Goal: Transaction & Acquisition: Download file/media

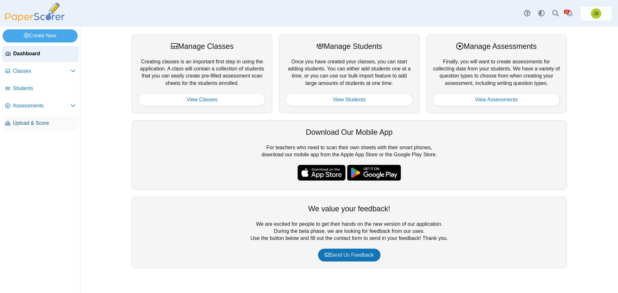
click at [29, 125] on span "Upload & Score" at bounding box center [44, 123] width 63 height 7
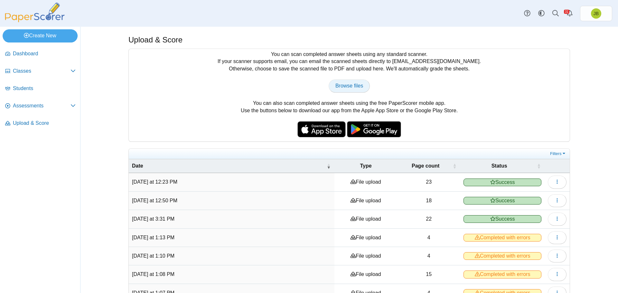
click at [356, 84] on span "Browse files" at bounding box center [349, 85] width 28 height 5
type input "**********"
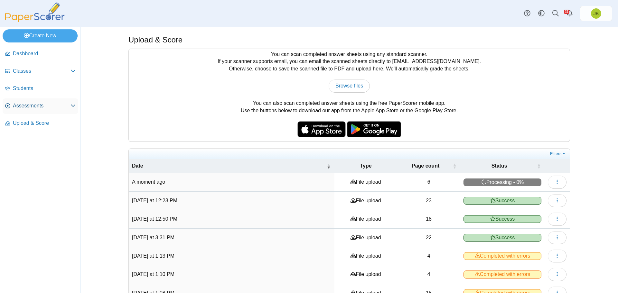
click at [23, 106] on span "Assessments" at bounding box center [42, 105] width 58 height 7
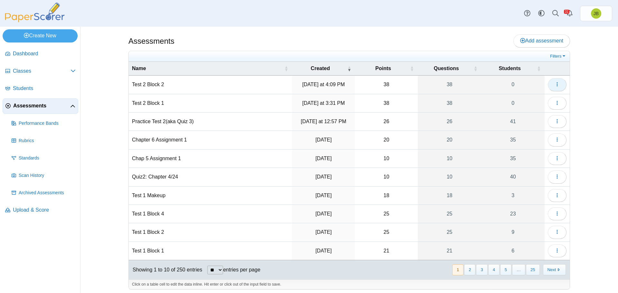
click at [558, 85] on button "button" at bounding box center [557, 84] width 19 height 13
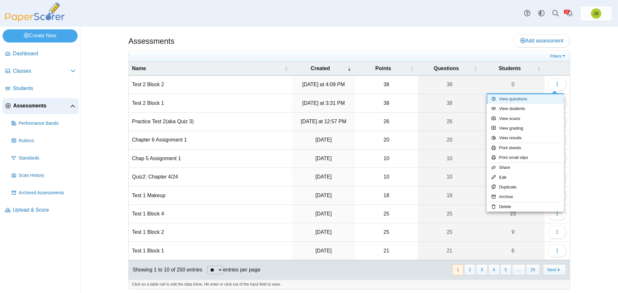
click at [515, 102] on link "View questions" at bounding box center [525, 99] width 77 height 10
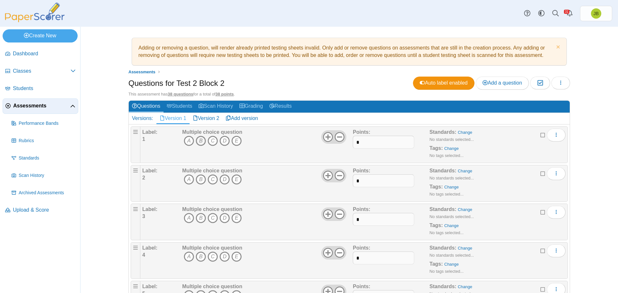
click at [197, 142] on icon "B" at bounding box center [201, 141] width 10 height 10
click at [211, 181] on icon "C" at bounding box center [213, 179] width 10 height 10
click at [185, 218] on icon "A" at bounding box center [189, 218] width 10 height 10
drag, startPoint x: 199, startPoint y: 258, endPoint x: 211, endPoint y: 252, distance: 13.4
click at [199, 258] on icon "B" at bounding box center [201, 257] width 10 height 10
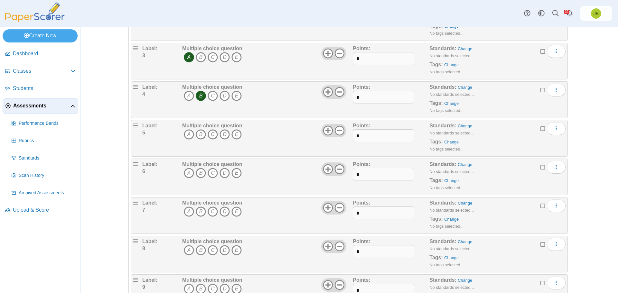
scroll to position [193, 0]
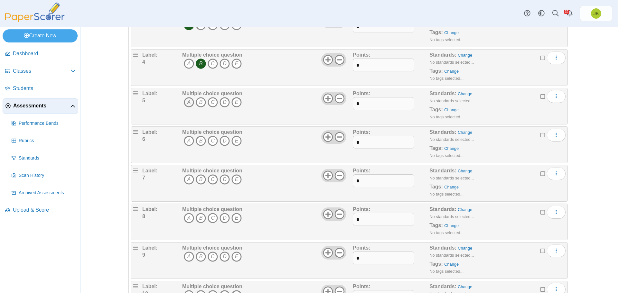
click at [187, 101] on icon "A" at bounding box center [189, 102] width 10 height 10
click at [197, 140] on icon "B" at bounding box center [201, 141] width 10 height 10
click at [211, 181] on icon "C" at bounding box center [213, 179] width 10 height 10
click at [198, 216] on icon "B" at bounding box center [201, 218] width 10 height 10
click at [186, 257] on icon "A" at bounding box center [189, 257] width 10 height 10
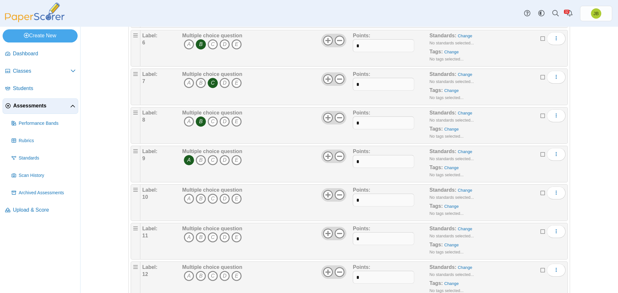
scroll to position [322, 0]
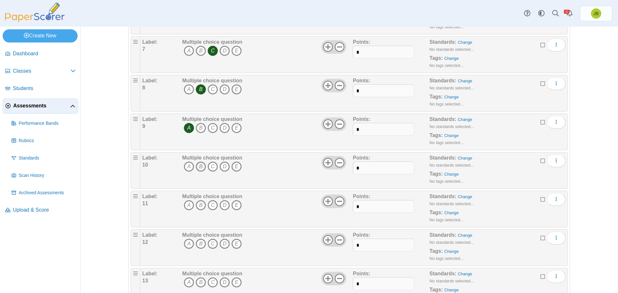
click at [199, 162] on icon "B" at bounding box center [201, 167] width 10 height 10
click at [199, 205] on icon "B" at bounding box center [201, 205] width 10 height 10
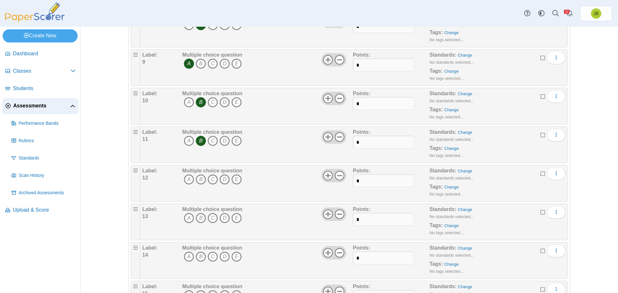
scroll to position [418, 0]
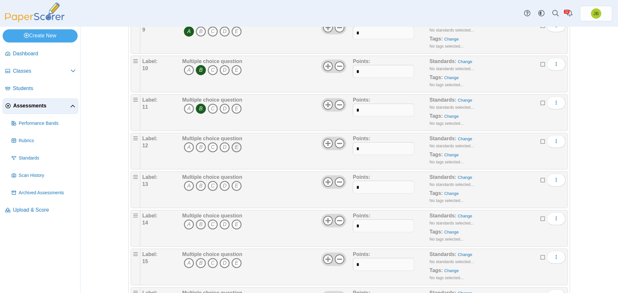
click at [236, 148] on icon "E" at bounding box center [236, 147] width 10 height 10
click at [199, 185] on icon "B" at bounding box center [201, 186] width 10 height 10
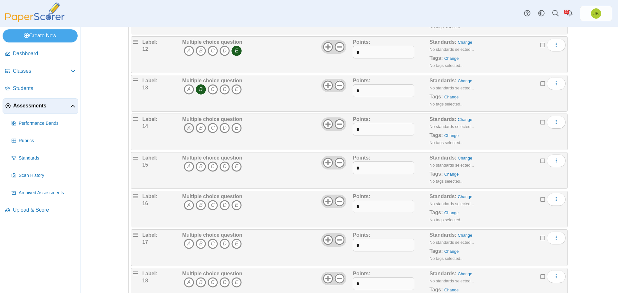
click at [186, 129] on icon "A" at bounding box center [189, 128] width 10 height 10
click at [224, 165] on icon "D" at bounding box center [224, 167] width 10 height 10
click at [200, 203] on icon "B" at bounding box center [201, 205] width 10 height 10
click at [199, 243] on icon "B" at bounding box center [201, 244] width 10 height 10
click at [199, 281] on icon "B" at bounding box center [201, 282] width 10 height 10
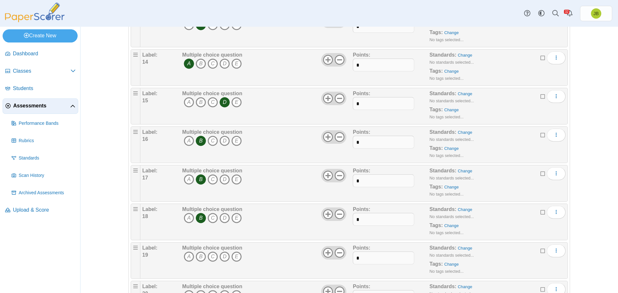
scroll to position [611, 0]
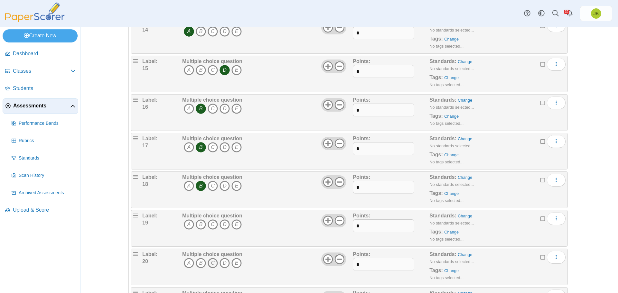
click at [210, 259] on icon "C" at bounding box center [213, 263] width 10 height 10
click at [211, 226] on icon "C" at bounding box center [213, 224] width 10 height 10
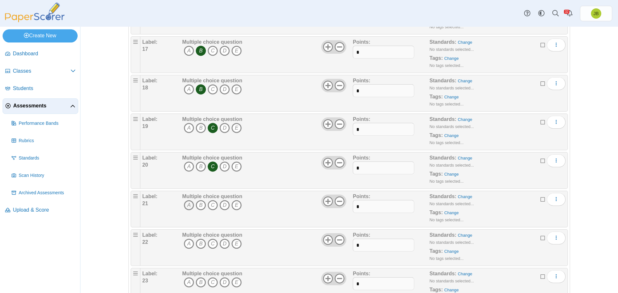
click at [187, 204] on icon "A" at bounding box center [189, 205] width 10 height 10
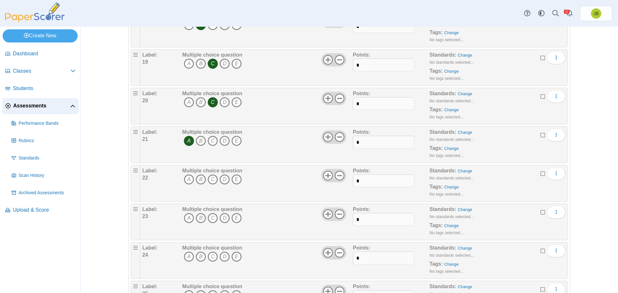
scroll to position [804, 0]
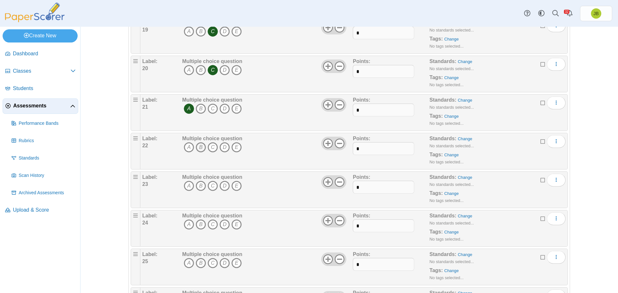
click at [200, 146] on icon "B" at bounding box center [201, 147] width 10 height 10
click at [221, 186] on icon "D" at bounding box center [224, 186] width 10 height 10
click at [222, 224] on icon "D" at bounding box center [224, 224] width 10 height 10
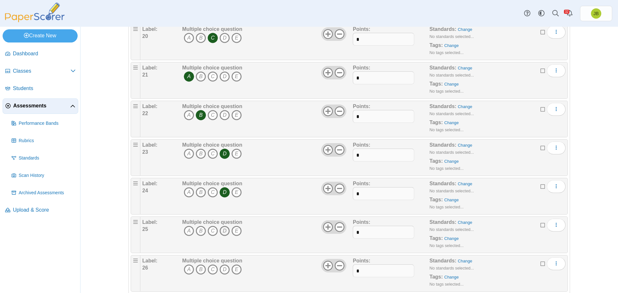
click at [224, 230] on icon "D" at bounding box center [224, 231] width 10 height 10
click at [236, 270] on icon "E" at bounding box center [236, 269] width 10 height 10
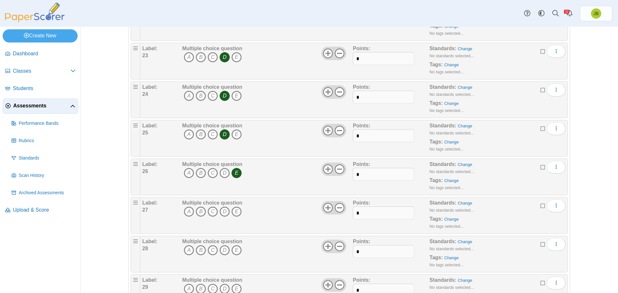
scroll to position [997, 0]
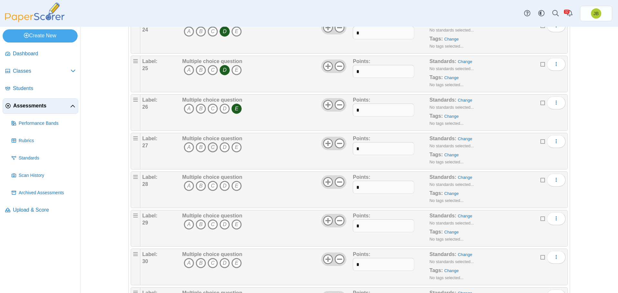
click at [209, 146] on icon "C" at bounding box center [213, 147] width 10 height 10
click at [187, 189] on icon "A" at bounding box center [189, 186] width 10 height 10
click at [222, 226] on icon "D" at bounding box center [224, 224] width 10 height 10
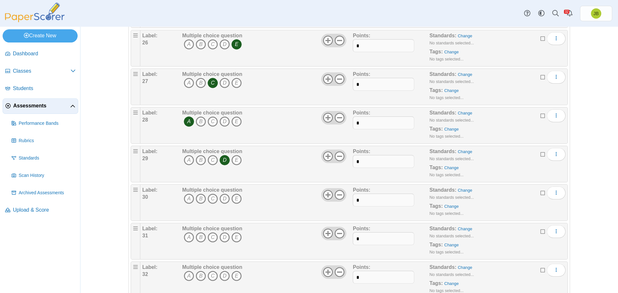
scroll to position [1126, 0]
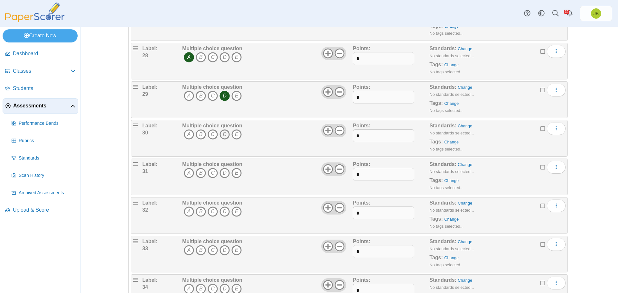
click at [222, 134] on icon "D" at bounding box center [224, 134] width 10 height 10
click at [198, 172] on icon "B" at bounding box center [201, 173] width 10 height 10
click at [200, 209] on icon "B" at bounding box center [201, 212] width 10 height 10
click at [186, 250] on icon "A" at bounding box center [189, 250] width 10 height 10
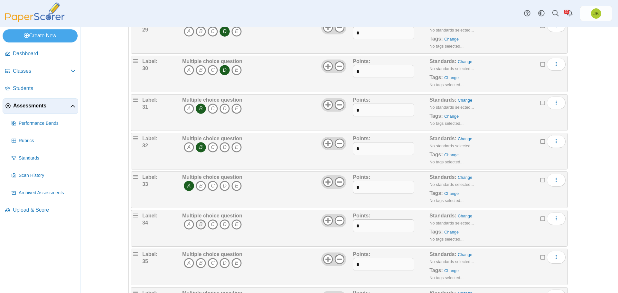
click at [197, 225] on icon "B" at bounding box center [201, 224] width 10 height 10
click at [233, 263] on icon "E" at bounding box center [236, 263] width 10 height 10
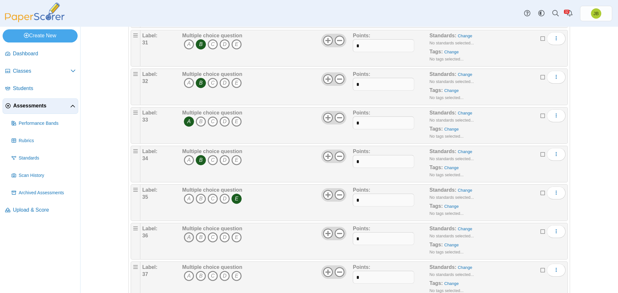
click at [185, 235] on icon "A" at bounding box center [189, 237] width 10 height 10
click at [222, 277] on icon "D" at bounding box center [224, 276] width 10 height 10
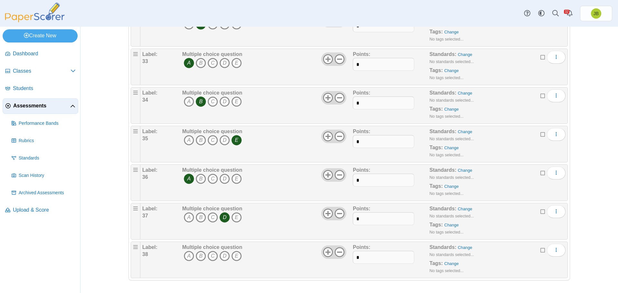
click at [223, 257] on icon "D" at bounding box center [224, 256] width 10 height 10
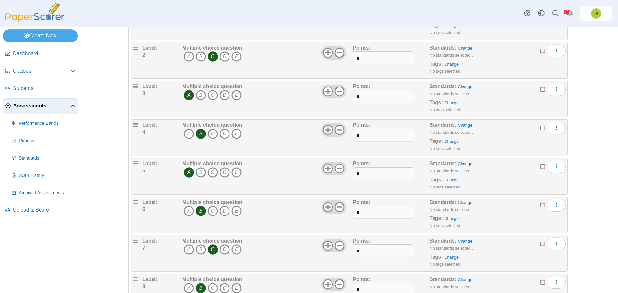
scroll to position [0, 0]
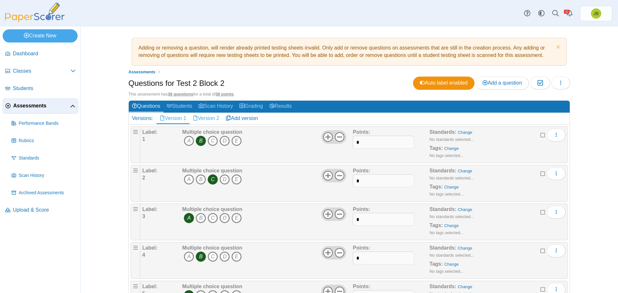
click at [207, 118] on link "Version 2" at bounding box center [206, 118] width 33 height 11
click at [235, 140] on icon "E" at bounding box center [236, 141] width 10 height 10
click at [225, 179] on icon "D" at bounding box center [224, 179] width 10 height 10
click at [209, 218] on icon "C" at bounding box center [213, 218] width 10 height 10
click at [233, 258] on icon "E" at bounding box center [236, 257] width 10 height 10
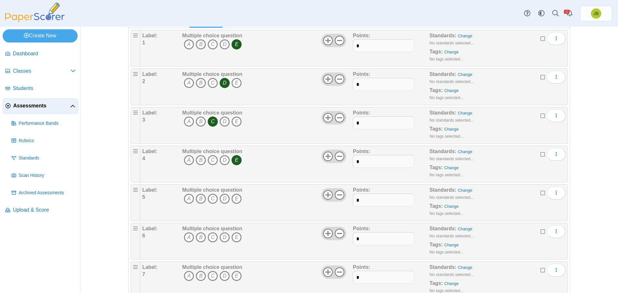
scroll to position [161, 0]
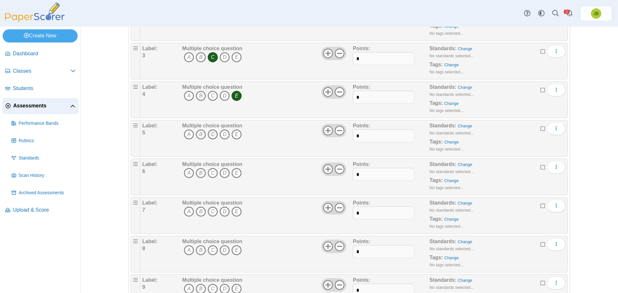
click at [211, 134] on icon "C" at bounding box center [213, 134] width 10 height 10
click at [222, 172] on icon "D" at bounding box center [224, 173] width 10 height 10
click at [210, 213] on icon "C" at bounding box center [213, 212] width 10 height 10
click at [236, 253] on icon "E" at bounding box center [236, 250] width 10 height 10
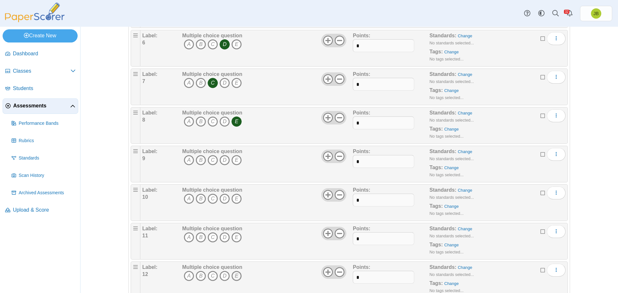
scroll to position [322, 0]
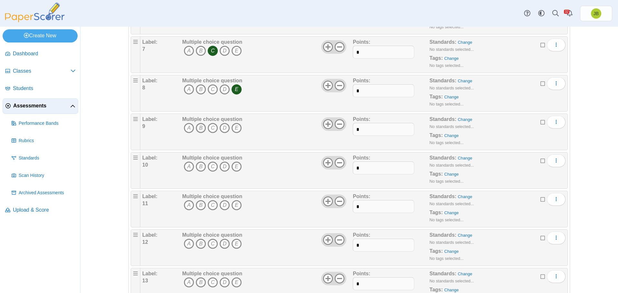
click at [197, 133] on icon "B" at bounding box center [201, 128] width 10 height 10
click at [199, 162] on icon "B" at bounding box center [201, 167] width 10 height 10
click at [198, 208] on icon "B" at bounding box center [201, 205] width 10 height 10
click at [185, 243] on icon "A" at bounding box center [189, 244] width 10 height 10
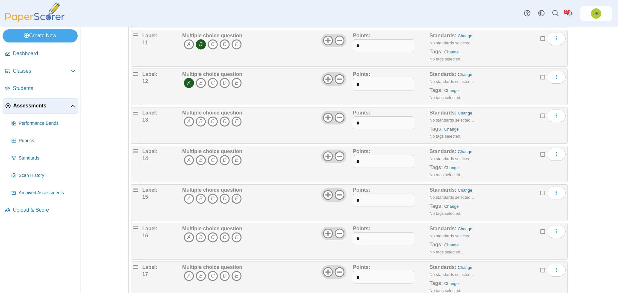
scroll to position [515, 0]
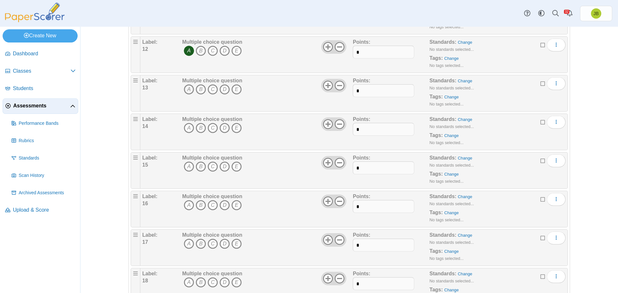
click at [186, 89] on icon "A" at bounding box center [189, 89] width 10 height 10
click at [200, 126] on icon "B" at bounding box center [201, 128] width 10 height 10
click at [211, 166] on icon "C" at bounding box center [213, 167] width 10 height 10
click at [185, 206] on icon "A" at bounding box center [189, 205] width 10 height 10
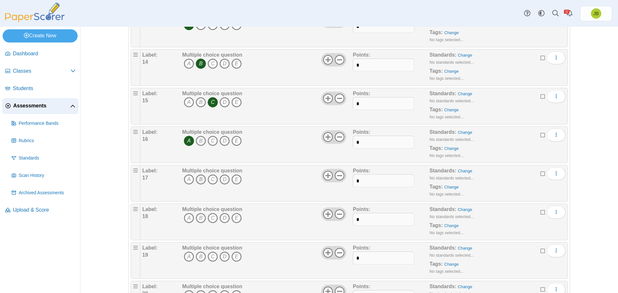
click at [199, 181] on icon "B" at bounding box center [201, 179] width 10 height 10
click at [199, 216] on icon "B" at bounding box center [201, 218] width 10 height 10
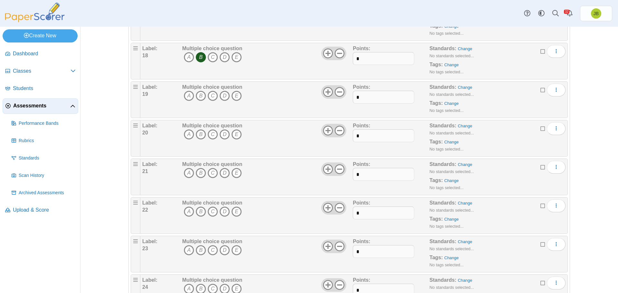
scroll to position [772, 0]
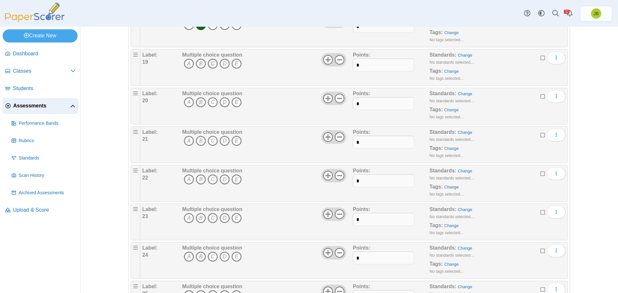
click at [208, 64] on icon "C" at bounding box center [213, 64] width 10 height 10
click at [187, 101] on icon "A" at bounding box center [189, 102] width 10 height 10
click at [198, 140] on icon "B" at bounding box center [201, 141] width 10 height 10
click at [224, 177] on icon "D" at bounding box center [224, 179] width 10 height 10
click at [222, 218] on icon "D" at bounding box center [224, 218] width 10 height 10
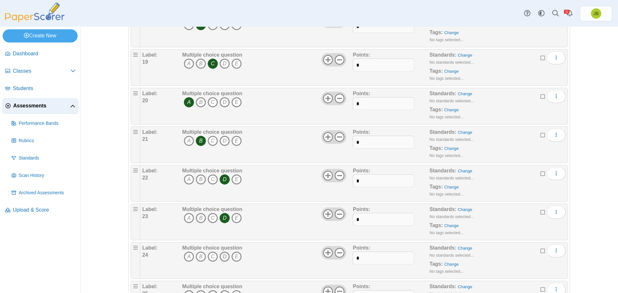
click at [223, 256] on icon "D" at bounding box center [224, 257] width 10 height 10
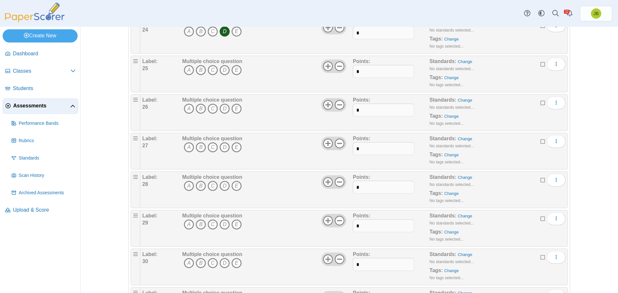
drag, startPoint x: 211, startPoint y: 71, endPoint x: 211, endPoint y: 80, distance: 8.4
click at [211, 71] on icon "C" at bounding box center [213, 70] width 10 height 10
click at [212, 109] on icon "C" at bounding box center [213, 109] width 10 height 10
click at [212, 147] on icon "C" at bounding box center [213, 147] width 10 height 10
click at [184, 188] on icon "A" at bounding box center [189, 186] width 10 height 10
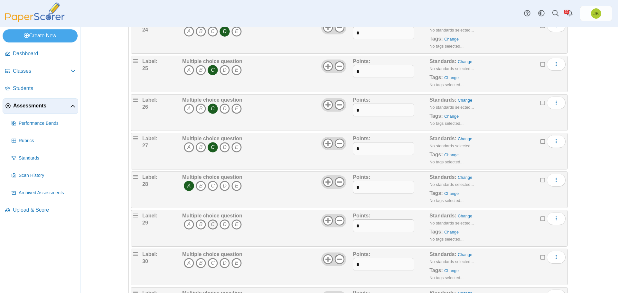
click at [212, 224] on icon "C" at bounding box center [213, 224] width 10 height 10
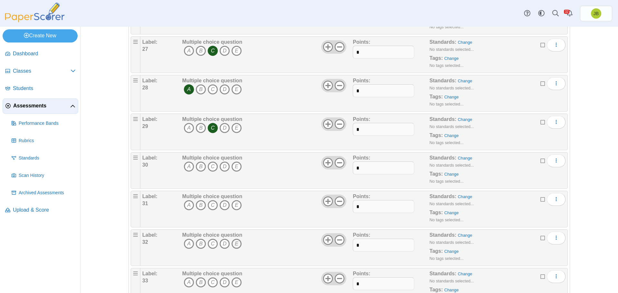
scroll to position [1126, 0]
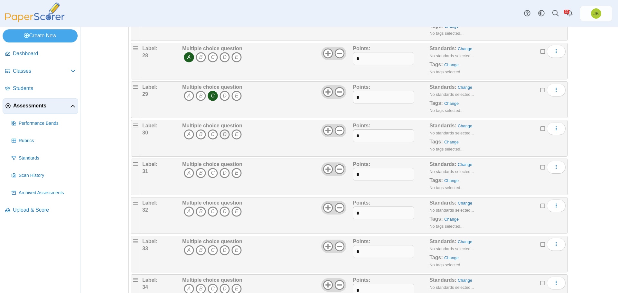
click at [223, 134] on icon "D" at bounding box center [224, 134] width 10 height 10
click at [200, 173] on icon "B" at bounding box center [201, 173] width 10 height 10
click at [197, 209] on icon "B" at bounding box center [201, 212] width 10 height 10
click at [186, 248] on icon "A" at bounding box center [189, 250] width 10 height 10
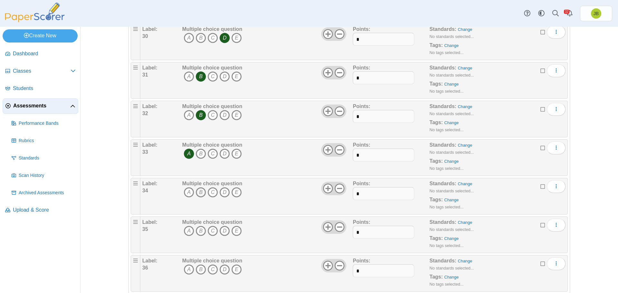
click at [197, 190] on icon "B" at bounding box center [201, 192] width 10 height 10
click at [213, 231] on icon "C" at bounding box center [213, 231] width 10 height 10
click at [200, 268] on icon "B" at bounding box center [201, 269] width 10 height 10
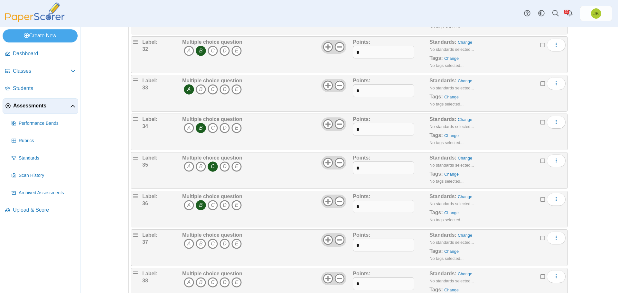
scroll to position [1313, 0]
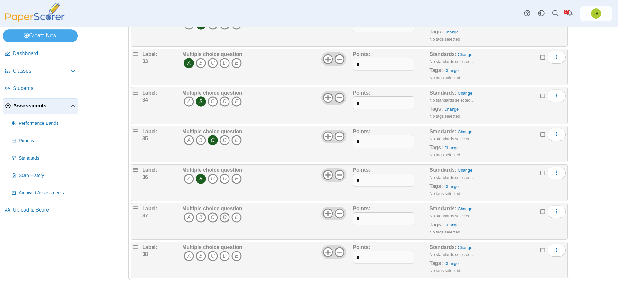
click at [223, 218] on icon "D" at bounding box center [224, 217] width 10 height 10
click at [199, 256] on icon "B" at bounding box center [201, 256] width 10 height 10
click at [36, 211] on span "Upload & Score" at bounding box center [44, 210] width 63 height 7
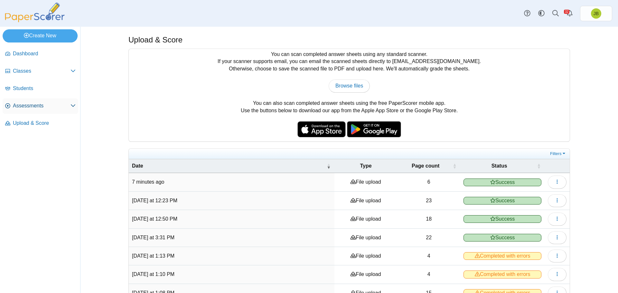
click at [23, 108] on span "Assessments" at bounding box center [42, 105] width 58 height 7
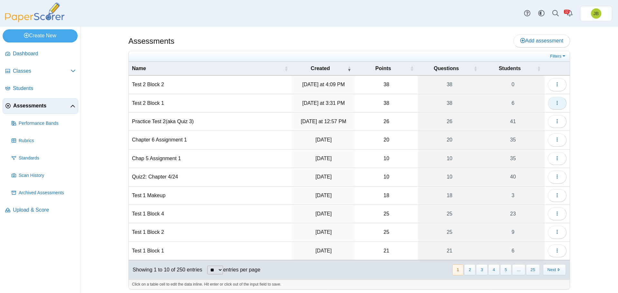
click at [557, 104] on icon "button" at bounding box center [556, 102] width 5 height 5
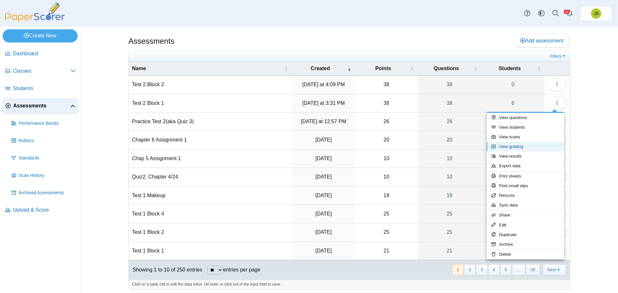
click at [512, 147] on link "View grading" at bounding box center [525, 147] width 77 height 10
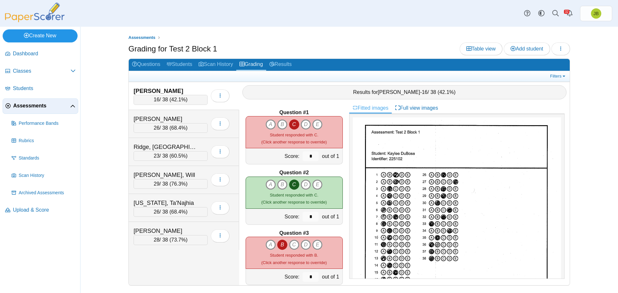
click at [40, 35] on link "Create New" at bounding box center [40, 35] width 75 height 13
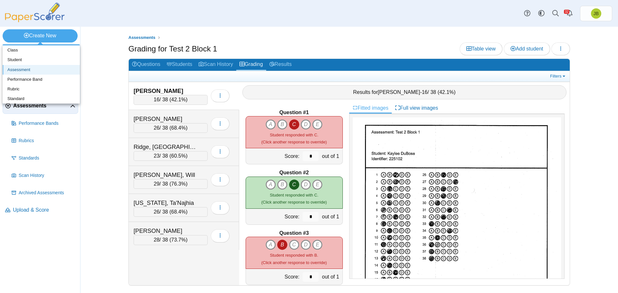
click at [21, 71] on link "Assessment" at bounding box center [41, 70] width 77 height 10
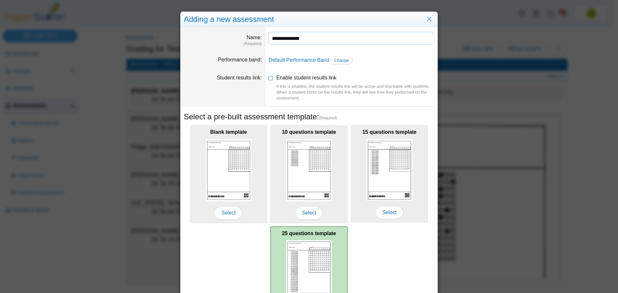
type input "**********"
click at [329, 247] on img at bounding box center [309, 271] width 46 height 62
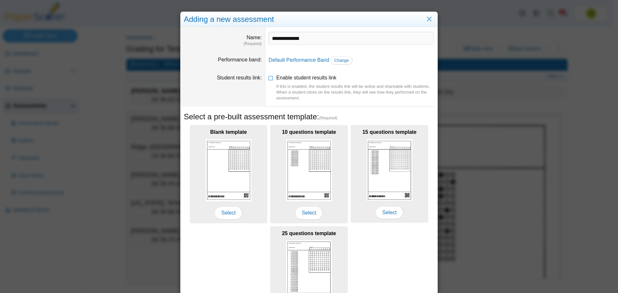
scroll to position [57, 0]
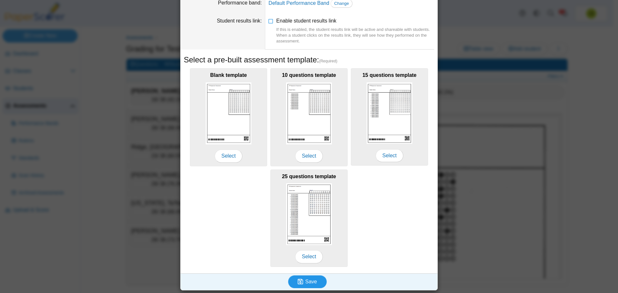
click at [312, 280] on span "Save" at bounding box center [311, 281] width 12 height 5
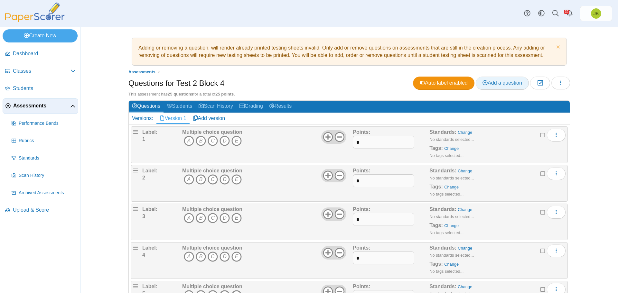
click at [495, 87] on link "Add a question" at bounding box center [502, 83] width 53 height 13
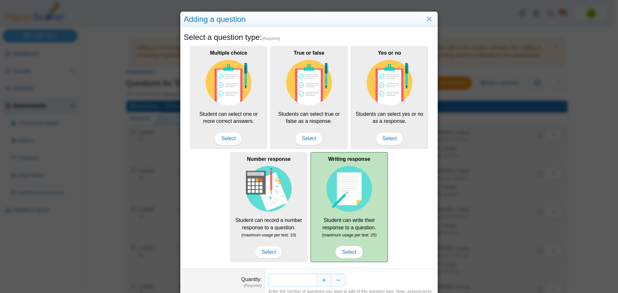
scroll to position [32, 0]
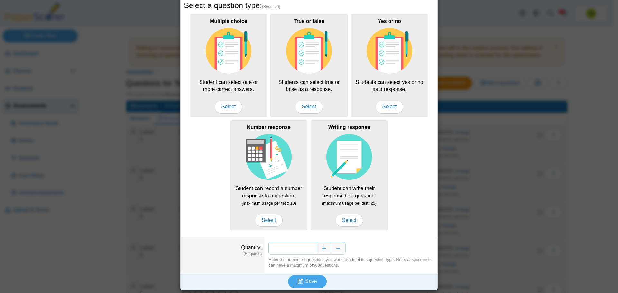
drag, startPoint x: 306, startPoint y: 250, endPoint x: 302, endPoint y: 240, distance: 10.7
click at [314, 250] on div "*" at bounding box center [351, 248] width 166 height 13
type input "**"
click at [305, 282] on span "Save" at bounding box center [311, 281] width 12 height 5
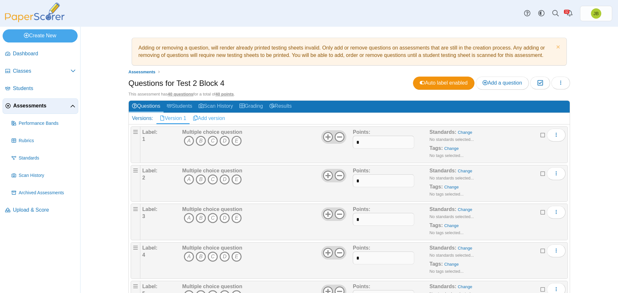
click at [208, 120] on link "Add version" at bounding box center [209, 118] width 39 height 11
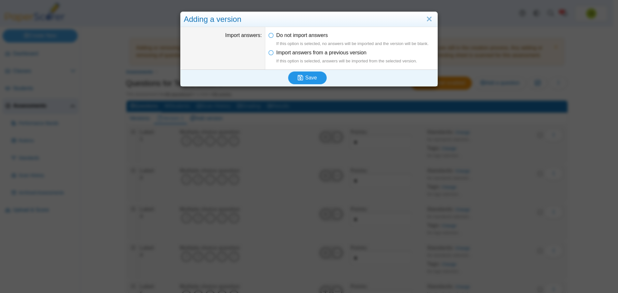
click at [301, 77] on use "submit" at bounding box center [300, 77] width 5 height 5
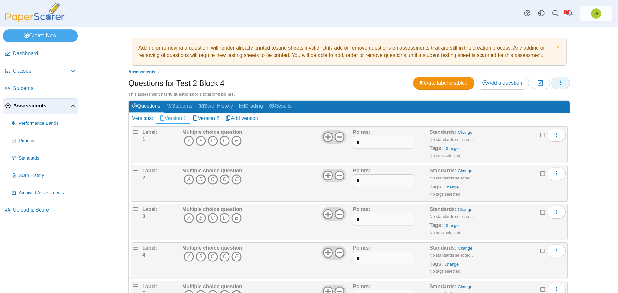
click at [563, 83] on button "button" at bounding box center [560, 83] width 19 height 13
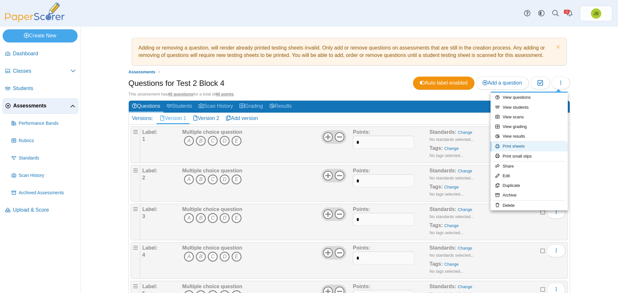
click at [518, 147] on link "Print sheets" at bounding box center [528, 147] width 77 height 10
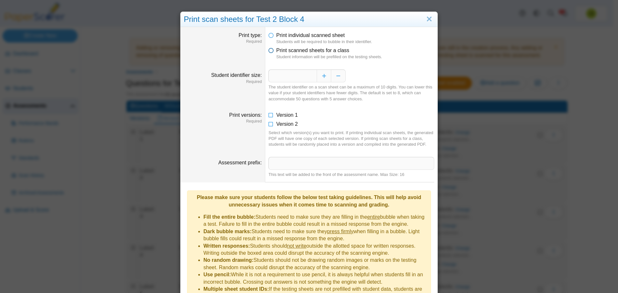
click at [268, 51] on icon at bounding box center [270, 49] width 5 height 5
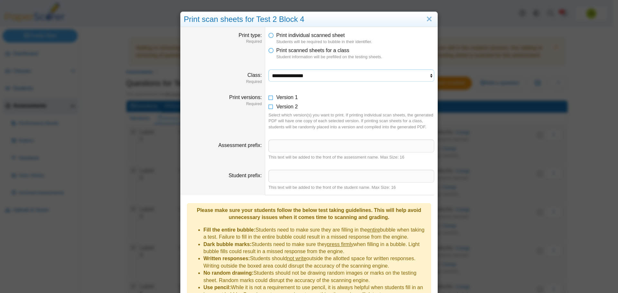
click at [307, 75] on select "**********" at bounding box center [351, 76] width 166 height 12
select select "**********"
click at [268, 70] on select "**********" at bounding box center [351, 76] width 166 height 12
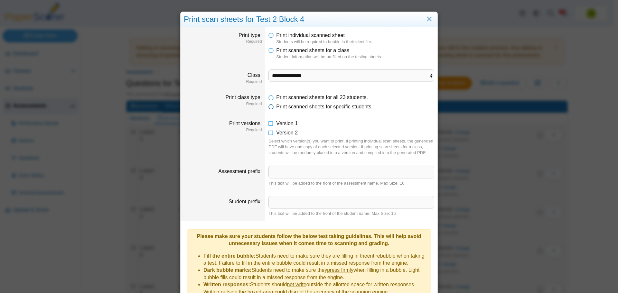
click at [268, 108] on icon at bounding box center [270, 105] width 5 height 5
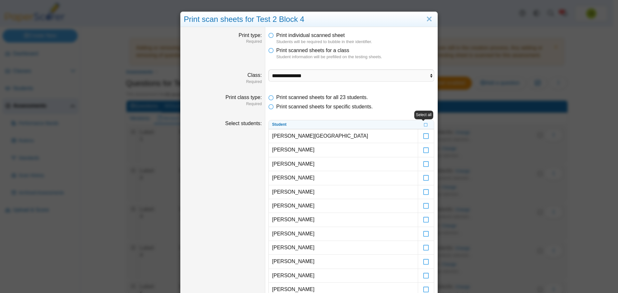
scroll to position [225, 0]
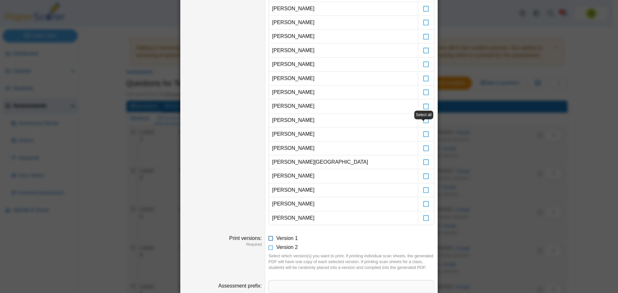
click at [268, 238] on icon at bounding box center [270, 237] width 5 height 5
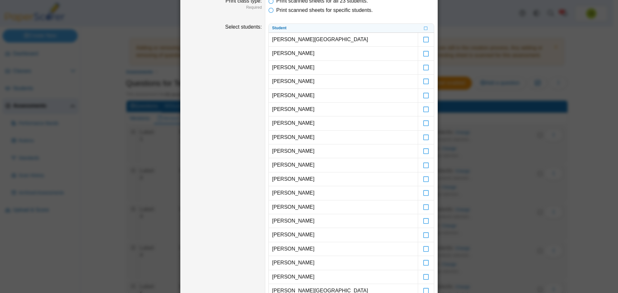
scroll to position [64, 0]
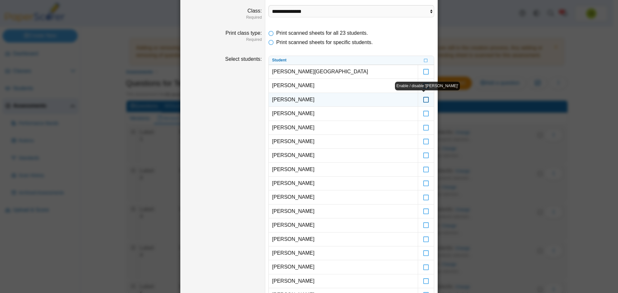
click at [423, 100] on icon at bounding box center [426, 97] width 6 height 6
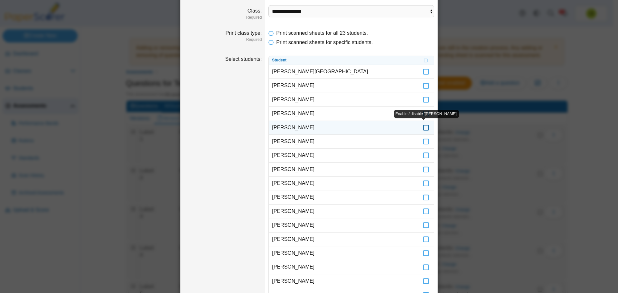
click at [423, 128] on icon at bounding box center [426, 125] width 6 height 6
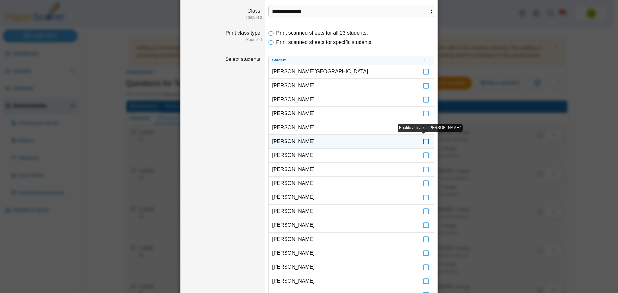
click at [424, 142] on icon at bounding box center [426, 139] width 6 height 6
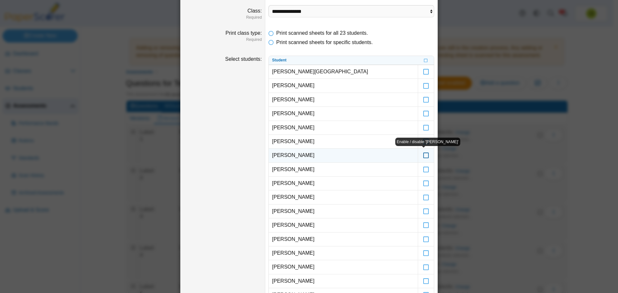
click at [423, 155] on icon at bounding box center [426, 153] width 6 height 6
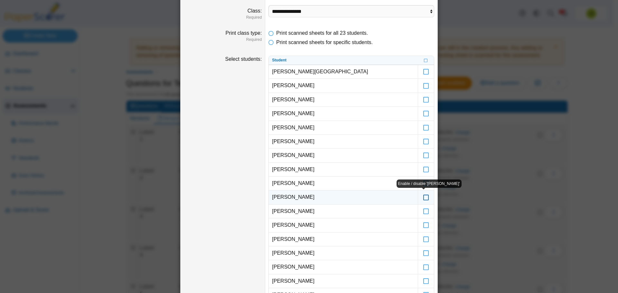
click at [424, 197] on icon at bounding box center [426, 194] width 6 height 6
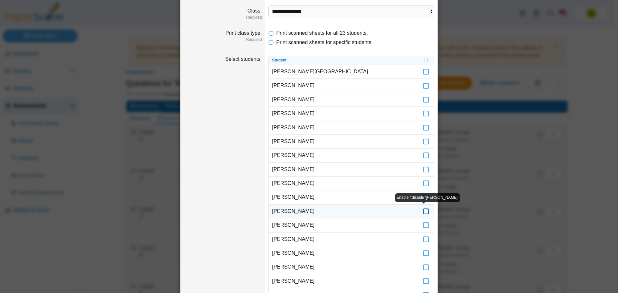
click at [423, 211] on icon at bounding box center [426, 209] width 6 height 6
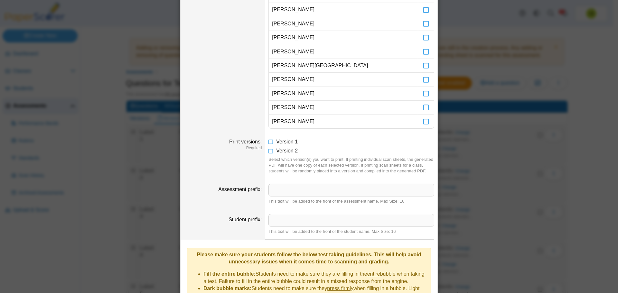
scroll to position [97, 0]
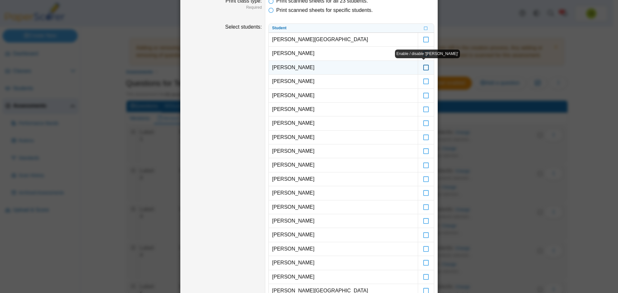
click at [424, 68] on icon at bounding box center [426, 65] width 6 height 6
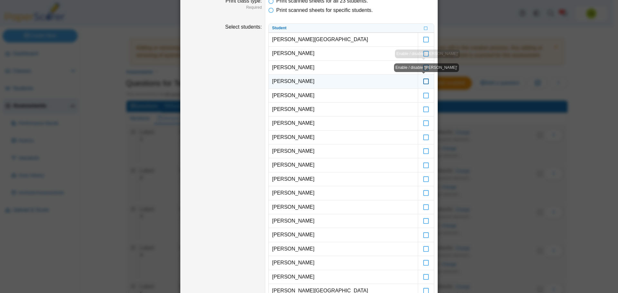
click at [423, 81] on icon at bounding box center [426, 79] width 6 height 6
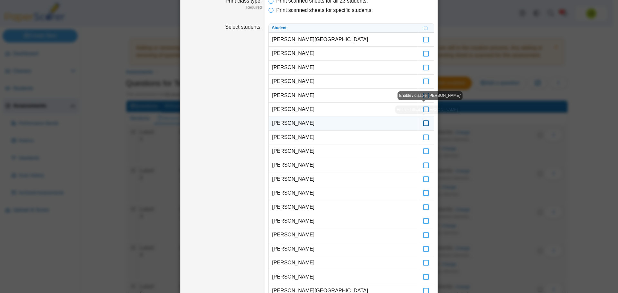
click at [423, 123] on icon at bounding box center [426, 120] width 6 height 6
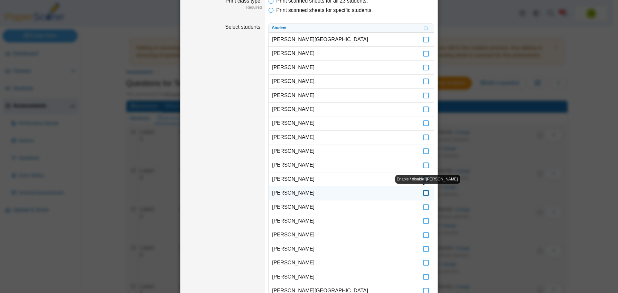
click at [423, 192] on icon at bounding box center [426, 190] width 6 height 6
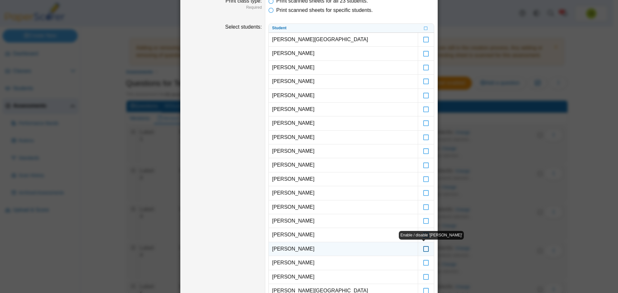
click at [423, 249] on icon at bounding box center [426, 246] width 6 height 6
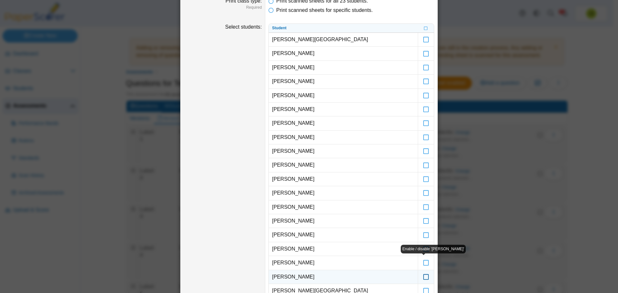
drag, startPoint x: 422, startPoint y: 262, endPoint x: 423, endPoint y: 272, distance: 10.3
click at [423, 262] on icon at bounding box center [426, 260] width 6 height 6
click at [423, 275] on icon at bounding box center [426, 274] width 6 height 6
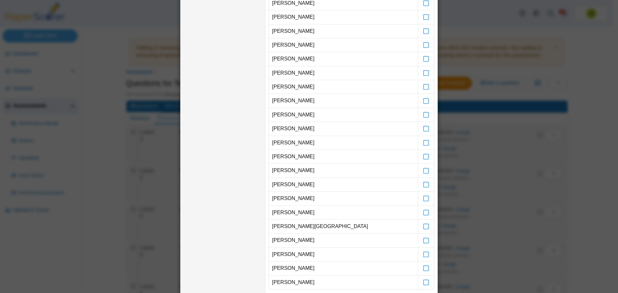
scroll to position [193, 0]
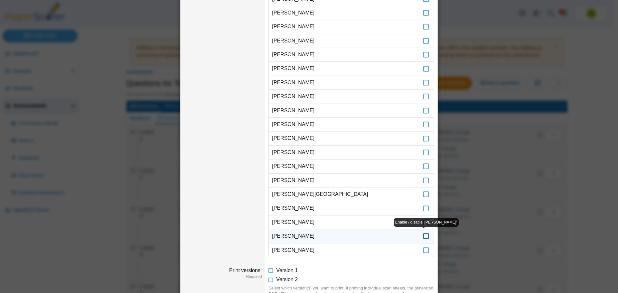
drag, startPoint x: 425, startPoint y: 236, endPoint x: 426, endPoint y: 240, distance: 4.7
click at [425, 236] on icon at bounding box center [426, 233] width 6 height 6
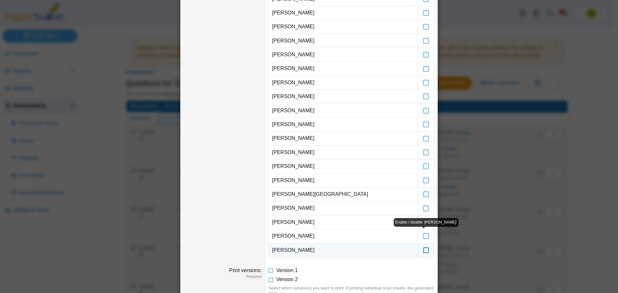
drag, startPoint x: 423, startPoint y: 249, endPoint x: 429, endPoint y: 248, distance: 6.2
click at [423, 250] on icon at bounding box center [426, 248] width 6 height 6
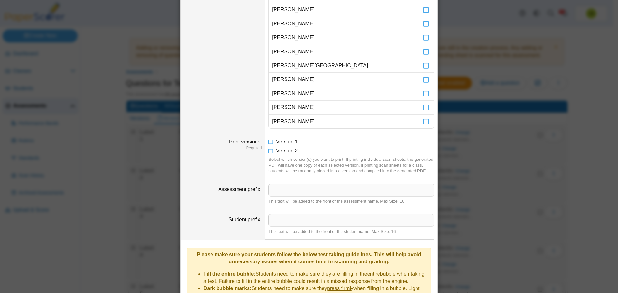
scroll to position [420, 0]
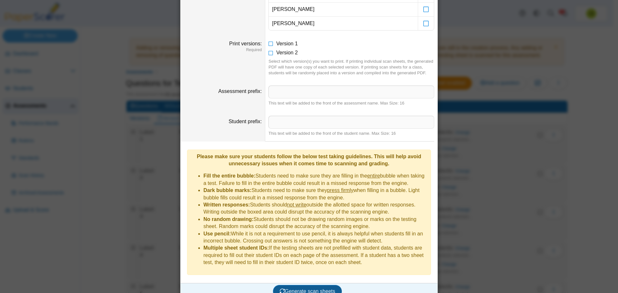
click at [316, 289] on span "Generate scan sheets" at bounding box center [308, 291] width 56 height 5
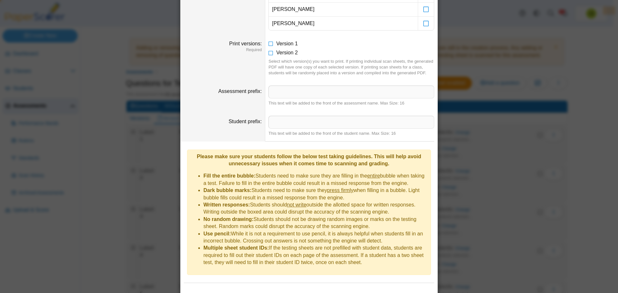
scroll to position [451, 0]
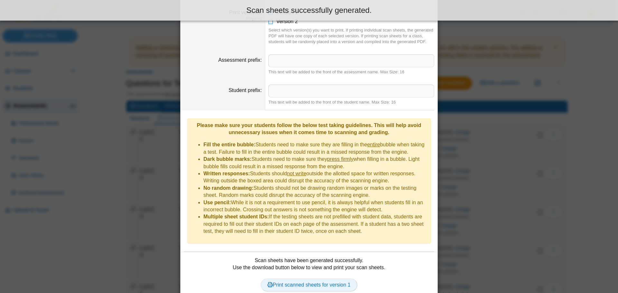
click at [334, 279] on link "Print scanned sheets for version 1" at bounding box center [309, 285] width 97 height 13
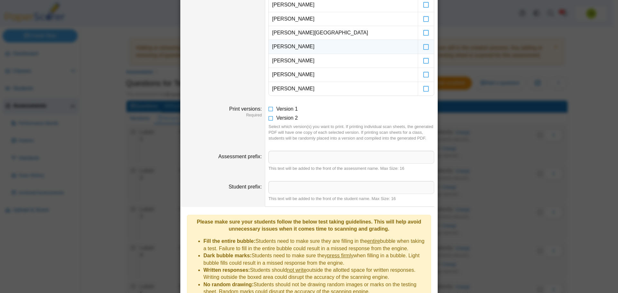
scroll to position [290, 0]
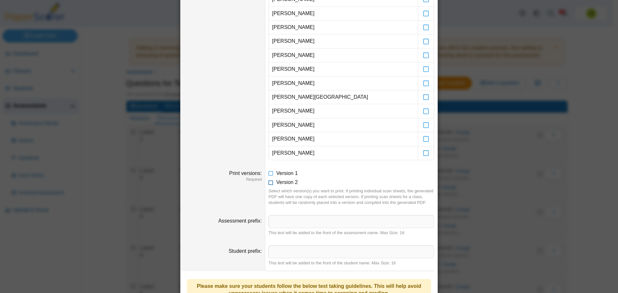
click at [270, 183] on icon at bounding box center [270, 181] width 5 height 5
click at [270, 174] on icon at bounding box center [270, 172] width 5 height 5
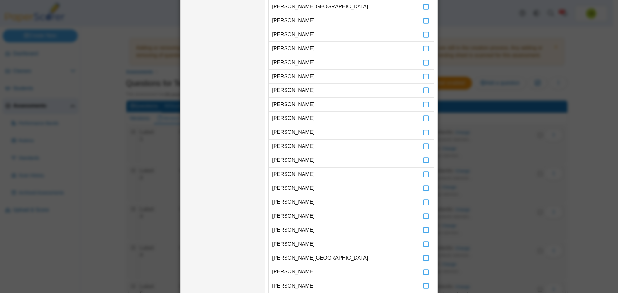
scroll to position [97, 0]
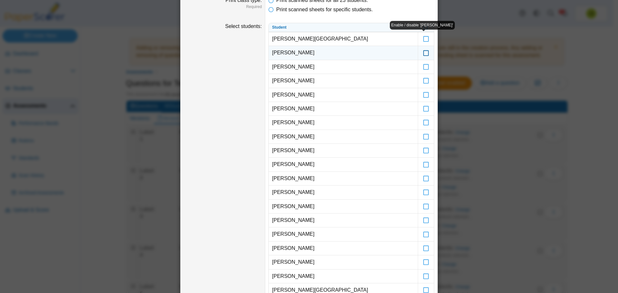
drag, startPoint x: 425, startPoint y: 39, endPoint x: 424, endPoint y: 52, distance: 12.9
click at [424, 39] on icon at bounding box center [426, 36] width 6 height 6
click at [423, 53] on icon at bounding box center [426, 50] width 6 height 6
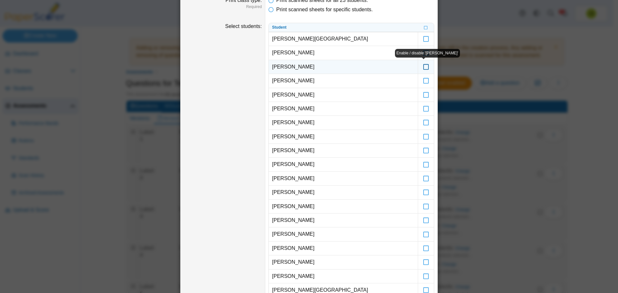
click at [425, 67] on icon at bounding box center [426, 64] width 6 height 6
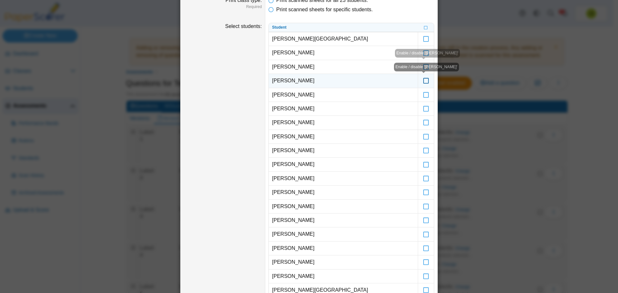
click at [425, 81] on icon at bounding box center [426, 78] width 6 height 6
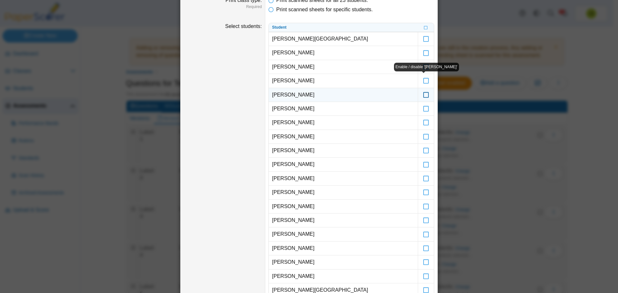
click at [423, 95] on icon at bounding box center [426, 92] width 6 height 6
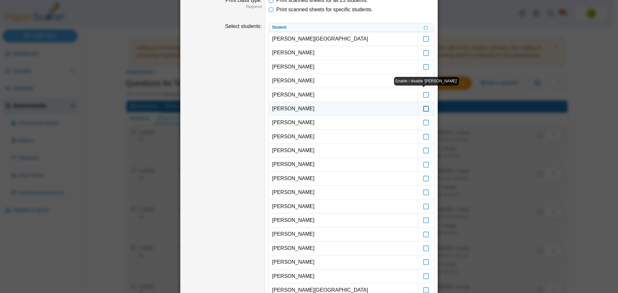
click at [423, 109] on icon at bounding box center [426, 106] width 6 height 6
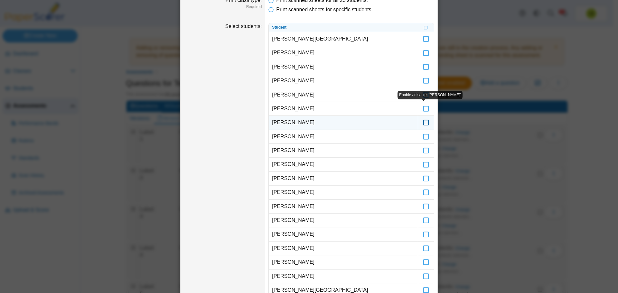
click at [423, 123] on icon at bounding box center [426, 120] width 6 height 6
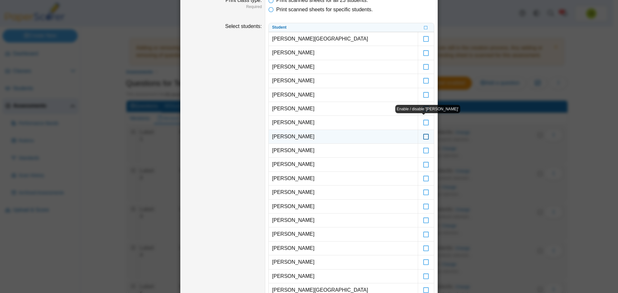
click at [423, 136] on icon at bounding box center [426, 134] width 6 height 6
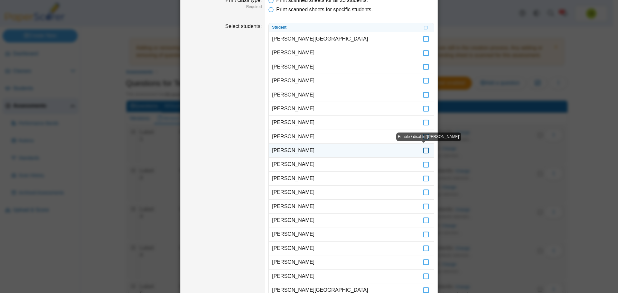
drag, startPoint x: 423, startPoint y: 151, endPoint x: 425, endPoint y: 159, distance: 8.5
click at [423, 151] on icon at bounding box center [426, 148] width 6 height 6
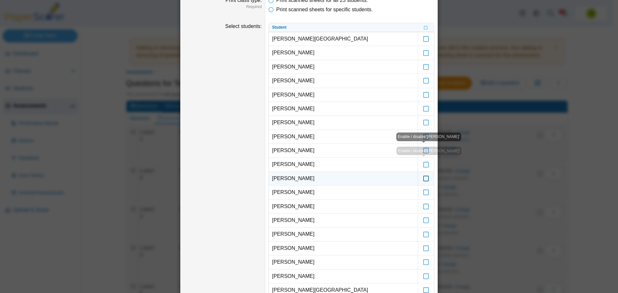
drag, startPoint x: 424, startPoint y: 165, endPoint x: 424, endPoint y: 174, distance: 8.4
click at [424, 164] on icon at bounding box center [426, 162] width 6 height 6
click at [423, 177] on icon at bounding box center [426, 176] width 6 height 6
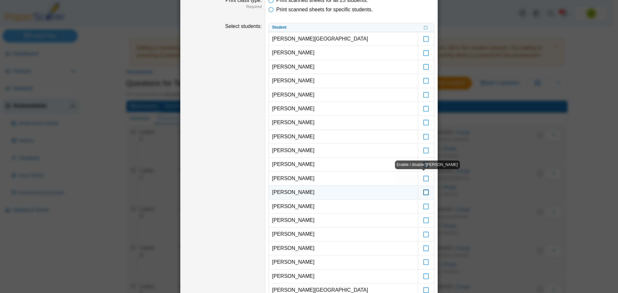
click at [424, 192] on icon at bounding box center [426, 190] width 6 height 6
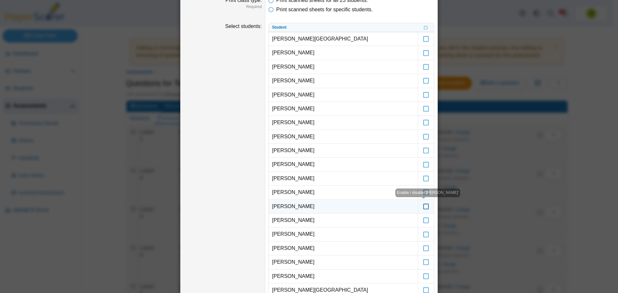
click at [423, 207] on icon at bounding box center [426, 204] width 6 height 6
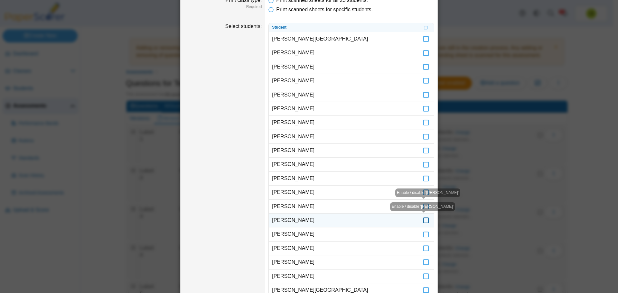
click at [425, 220] on icon at bounding box center [426, 218] width 6 height 6
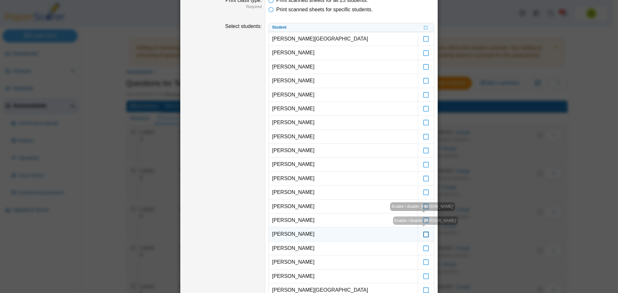
click at [424, 234] on icon at bounding box center [426, 231] width 6 height 6
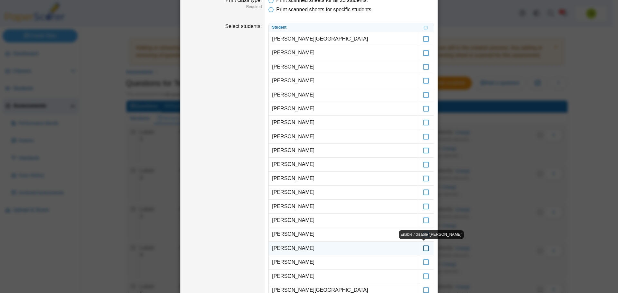
click at [424, 247] on icon at bounding box center [426, 246] width 6 height 6
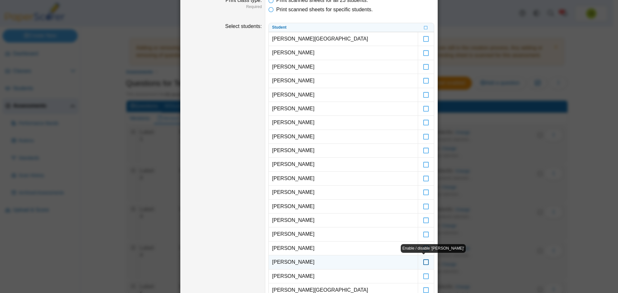
click at [423, 262] on icon at bounding box center [426, 259] width 6 height 6
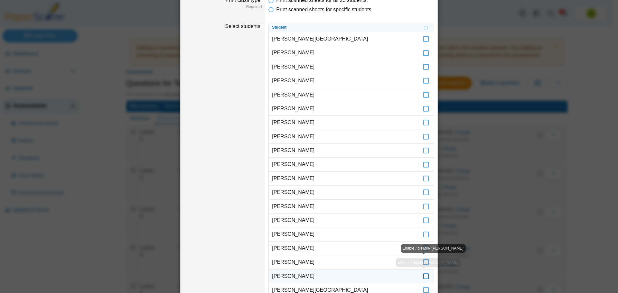
click at [423, 276] on icon at bounding box center [426, 274] width 6 height 6
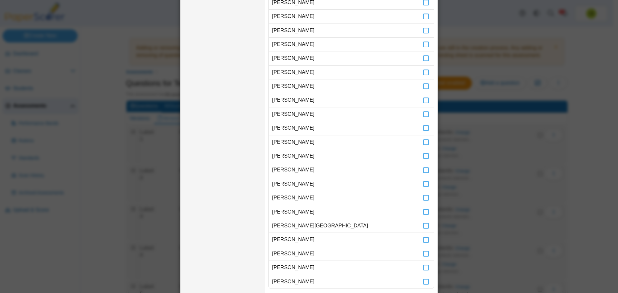
scroll to position [194, 0]
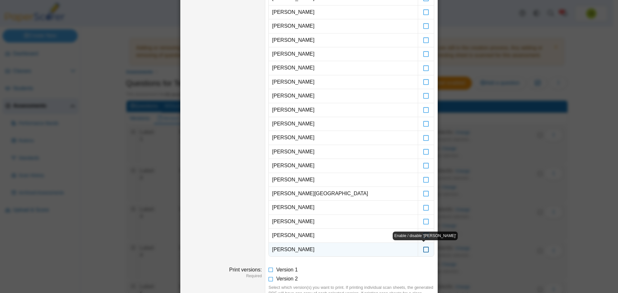
click at [423, 250] on icon at bounding box center [426, 247] width 6 height 6
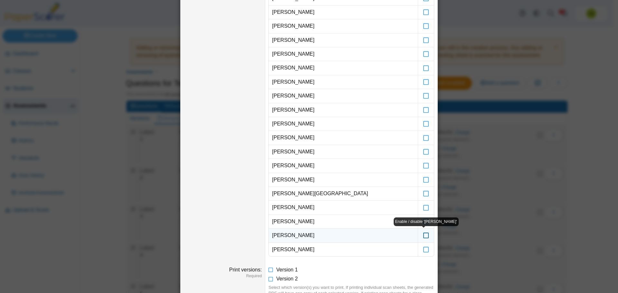
click at [424, 235] on icon at bounding box center [426, 233] width 6 height 6
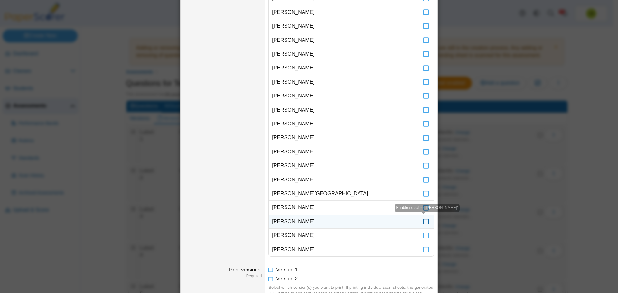
click at [423, 221] on icon at bounding box center [426, 219] width 6 height 6
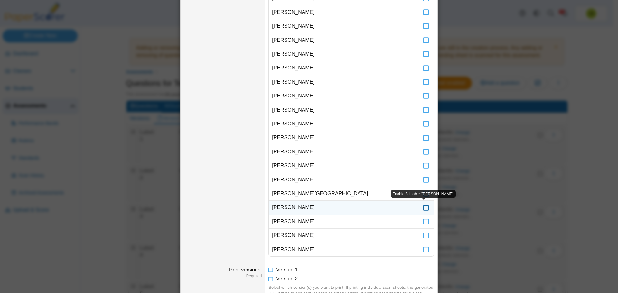
click at [423, 207] on icon at bounding box center [426, 205] width 6 height 6
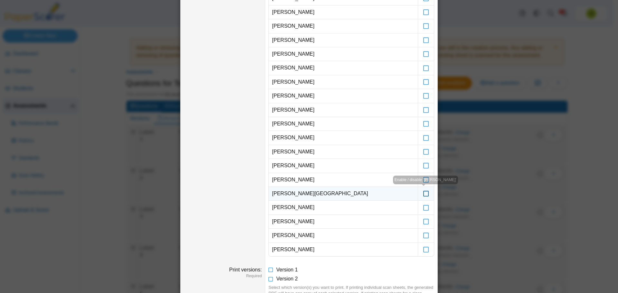
click at [425, 193] on icon at bounding box center [426, 191] width 6 height 6
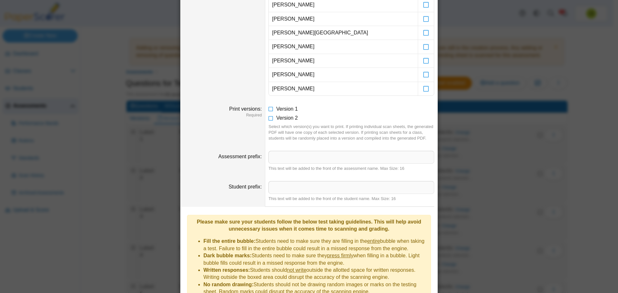
scroll to position [472, 0]
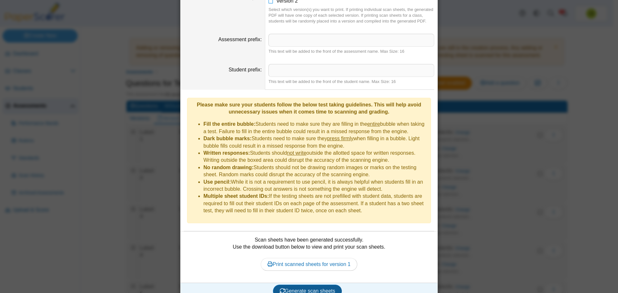
click at [318, 288] on span "Generate scan sheets" at bounding box center [308, 290] width 56 height 5
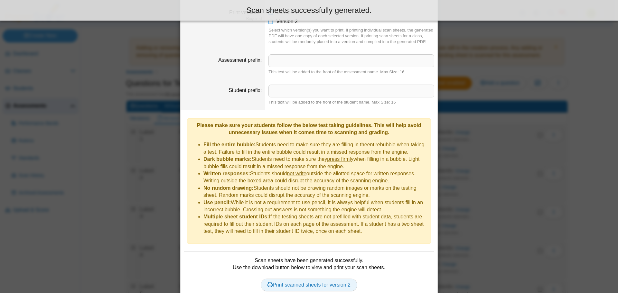
click at [323, 279] on link "Print scanned sheets for version 2" at bounding box center [309, 285] width 97 height 13
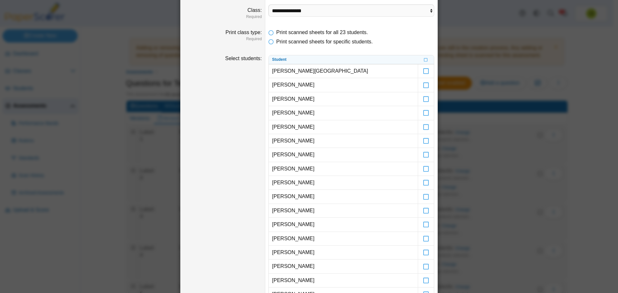
scroll to position [0, 0]
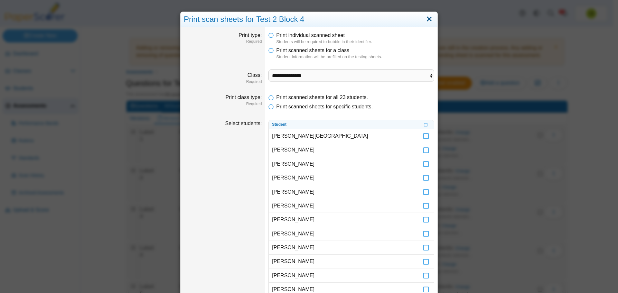
click at [427, 22] on link "Close" at bounding box center [429, 19] width 10 height 11
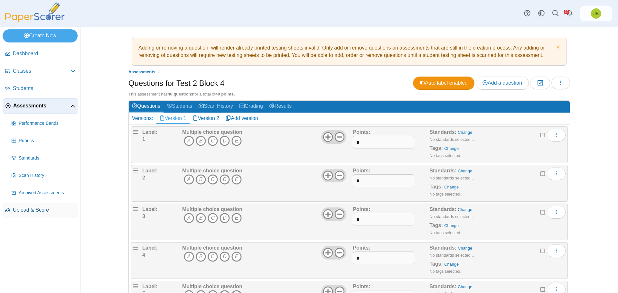
click at [37, 211] on span "Upload & Score" at bounding box center [44, 210] width 63 height 7
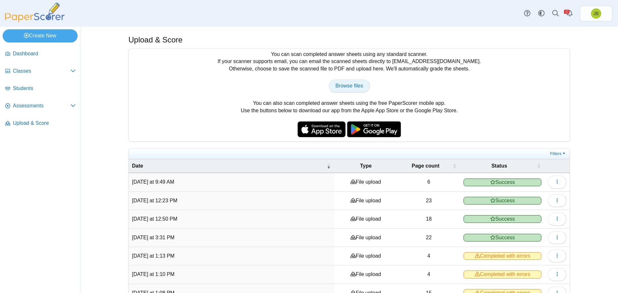
click at [347, 86] on span "Browse files" at bounding box center [349, 85] width 28 height 5
type input "**********"
click at [33, 104] on span "Assessments" at bounding box center [42, 105] width 58 height 7
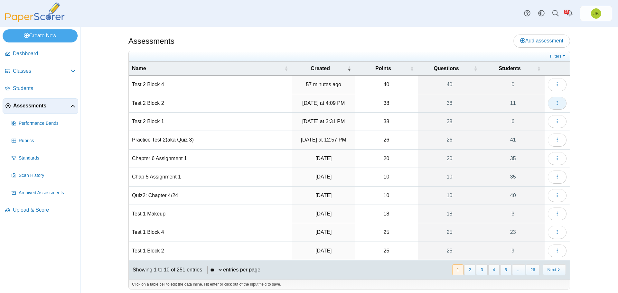
click at [557, 102] on icon "button" at bounding box center [556, 102] width 5 height 5
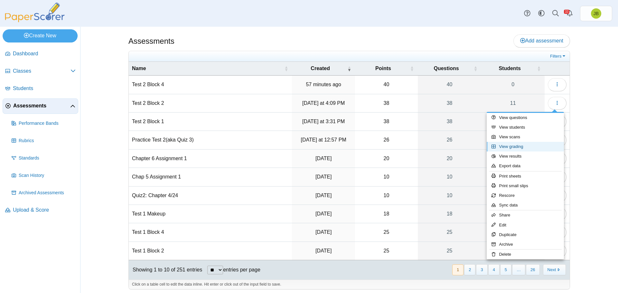
click at [514, 148] on link "View grading" at bounding box center [525, 147] width 77 height 10
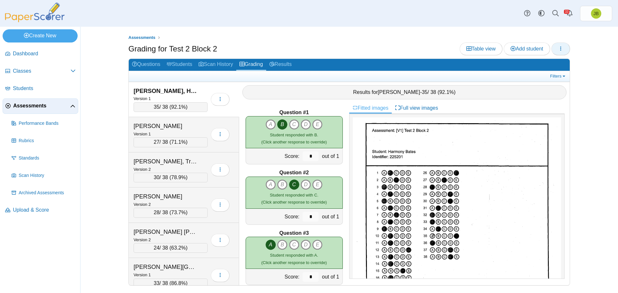
click at [565, 50] on button "button" at bounding box center [560, 48] width 19 height 13
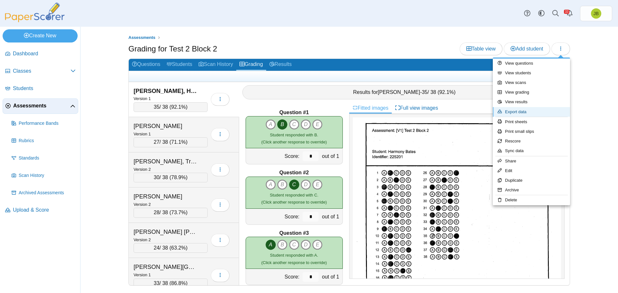
click at [523, 112] on link "Export data" at bounding box center [531, 112] width 77 height 10
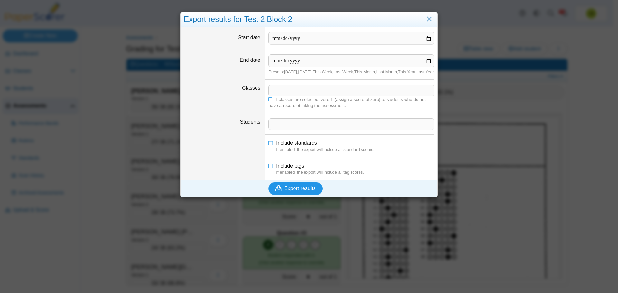
click at [295, 191] on span "Export results" at bounding box center [300, 188] width 32 height 5
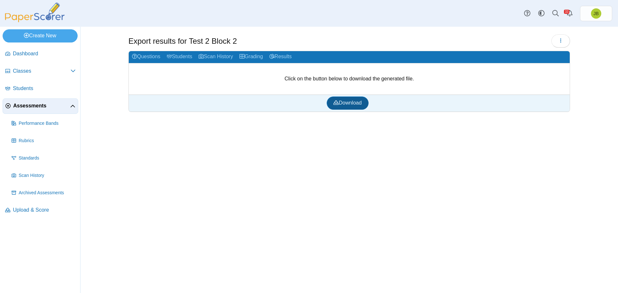
click at [355, 105] on span "Download" at bounding box center [347, 102] width 28 height 5
